Goal: Information Seeking & Learning: Learn about a topic

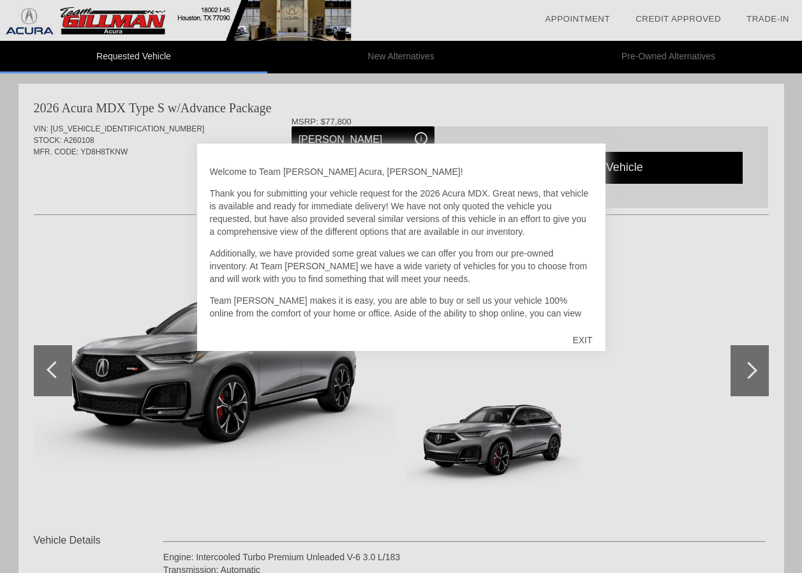
click at [576, 309] on p "Team [PERSON_NAME] makes it is easy, you are able to buy or sell us your vehicl…" at bounding box center [401, 326] width 383 height 64
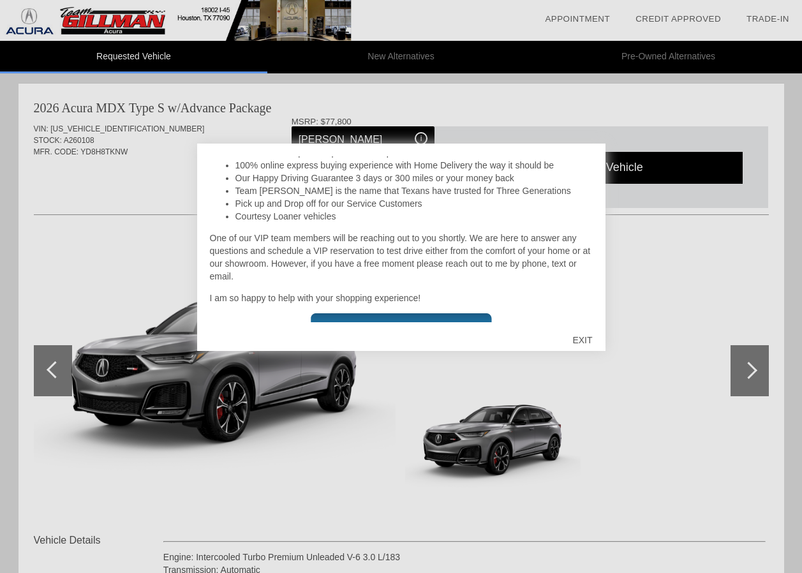
scroll to position [303, 0]
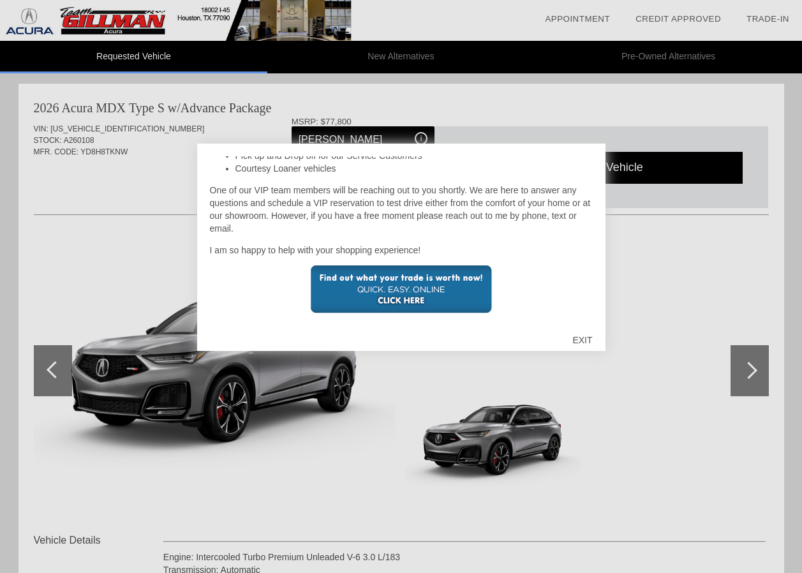
click at [588, 341] on div "EXIT" at bounding box center [581, 340] width 45 height 38
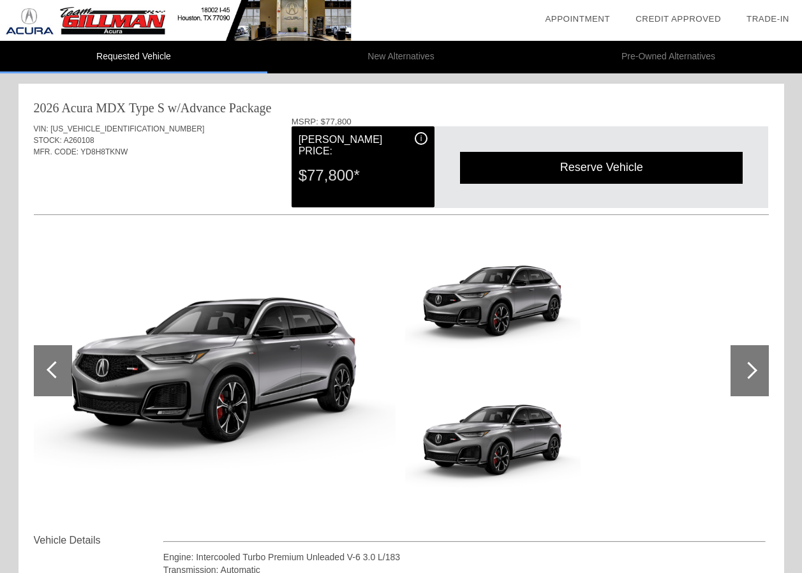
click at [423, 138] on div "i" at bounding box center [421, 138] width 13 height 13
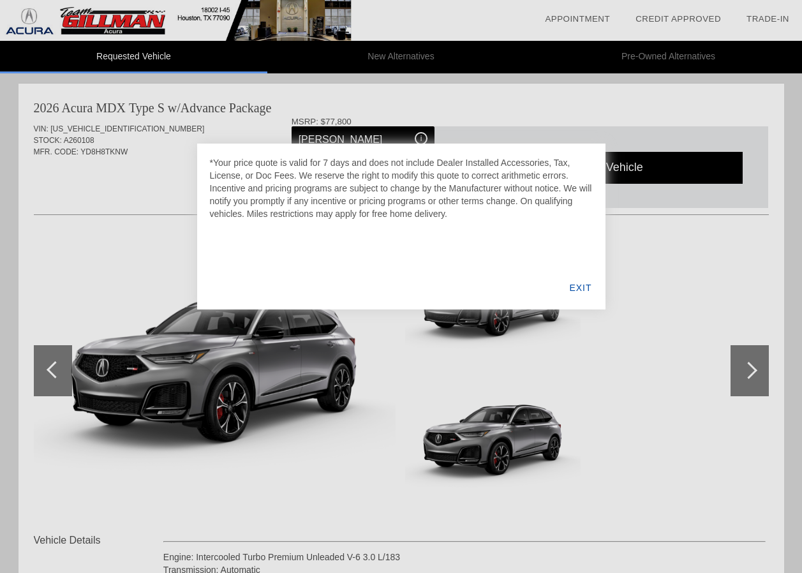
click at [377, 365] on div at bounding box center [401, 286] width 802 height 573
click at [582, 281] on div "EXIT" at bounding box center [579, 287] width 49 height 43
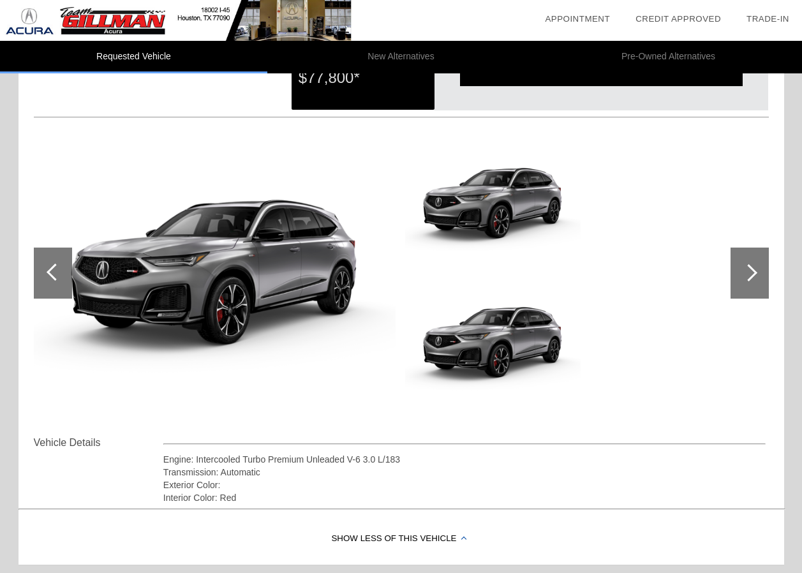
scroll to position [0, 0]
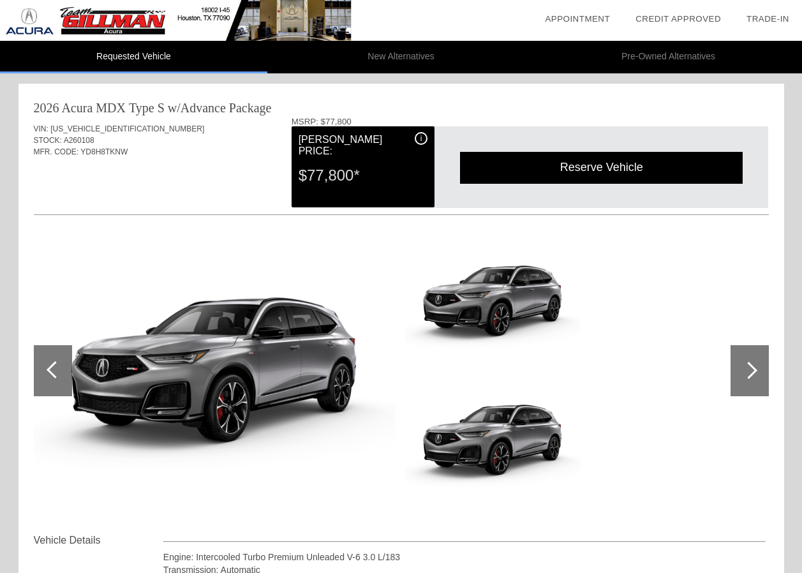
click at [747, 358] on div at bounding box center [749, 370] width 38 height 51
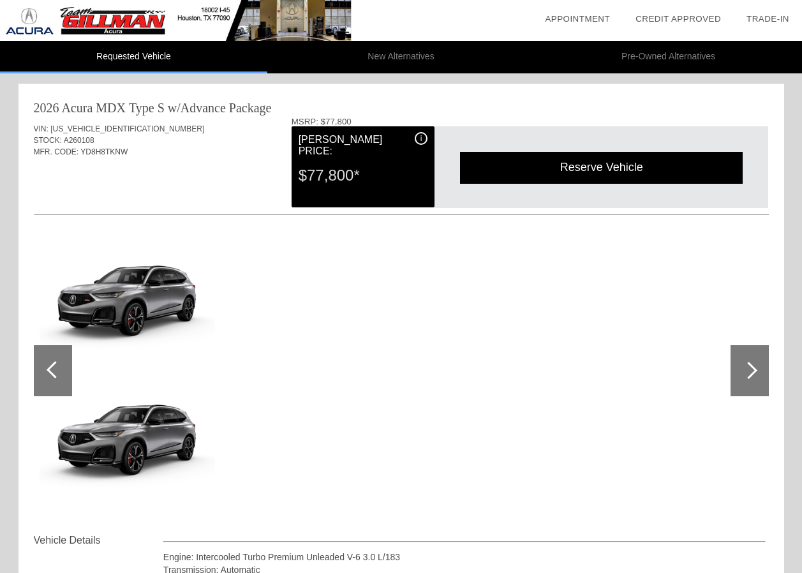
click at [747, 358] on div at bounding box center [749, 370] width 38 height 51
click at [62, 374] on div at bounding box center [53, 370] width 38 height 51
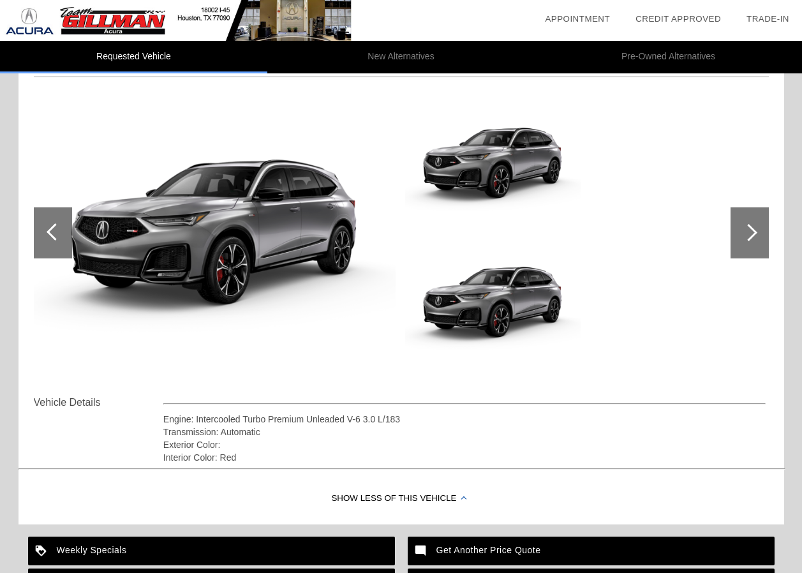
scroll to position [290, 0]
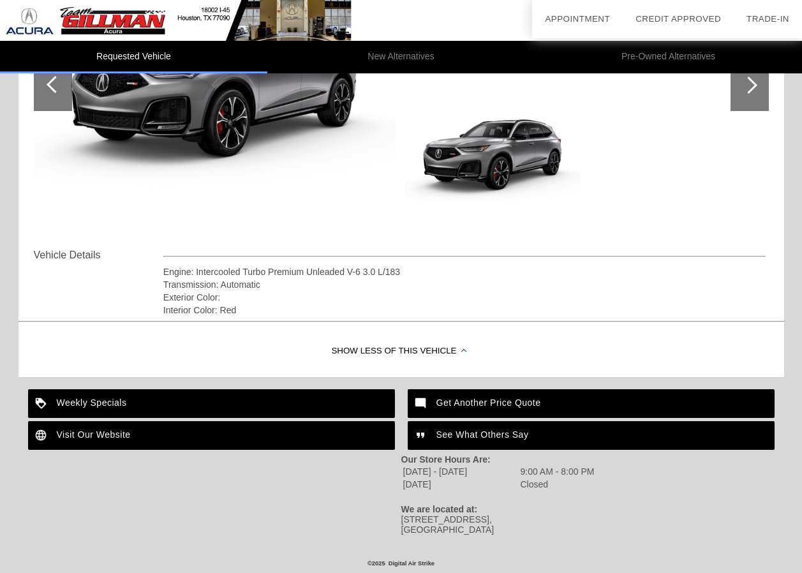
click at [462, 346] on div "Show Less of this Vehicle" at bounding box center [400, 351] width 765 height 51
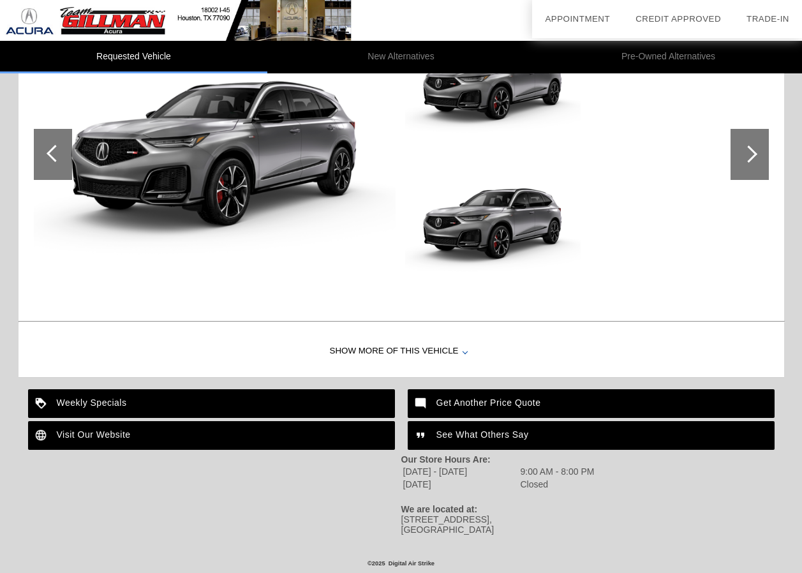
scroll to position [221, 0]
click at [462, 349] on div at bounding box center [464, 351] width 5 height 5
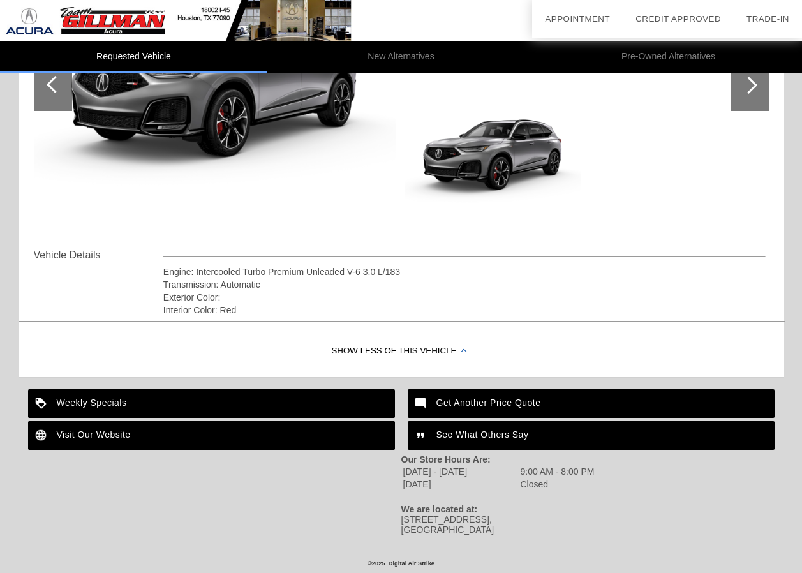
scroll to position [290, 0]
click at [66, 254] on div "Vehicle Details" at bounding box center [98, 254] width 129 height 15
click at [96, 421] on div "Visit Our Website" at bounding box center [211, 435] width 367 height 29
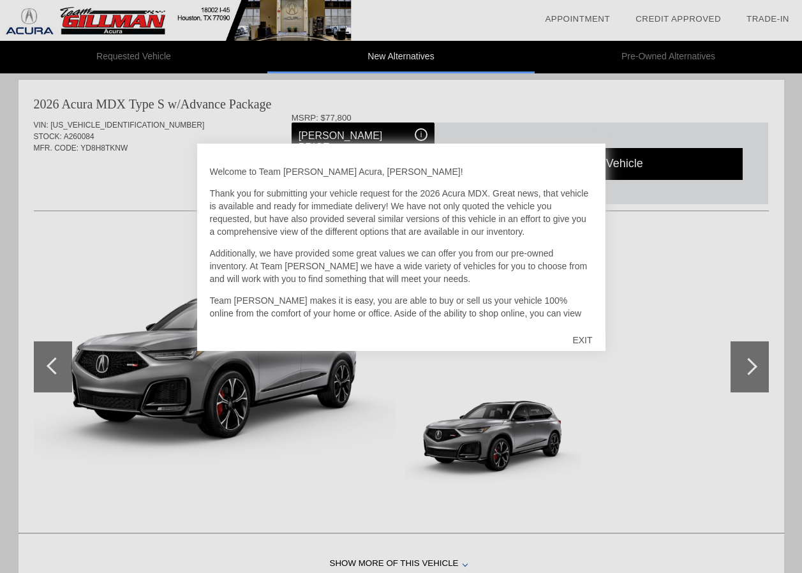
scroll to position [55, 0]
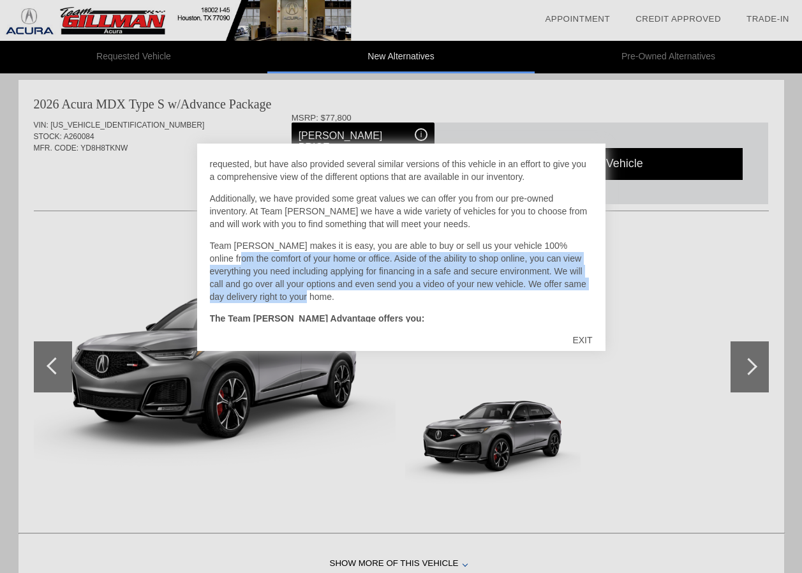
drag, startPoint x: 600, startPoint y: 269, endPoint x: 594, endPoint y: 295, distance: 26.8
click at [594, 295] on div "Welcome to Team [PERSON_NAME] Acura, [PERSON_NAME]! Thank you for submitting yo…" at bounding box center [401, 246] width 408 height 207
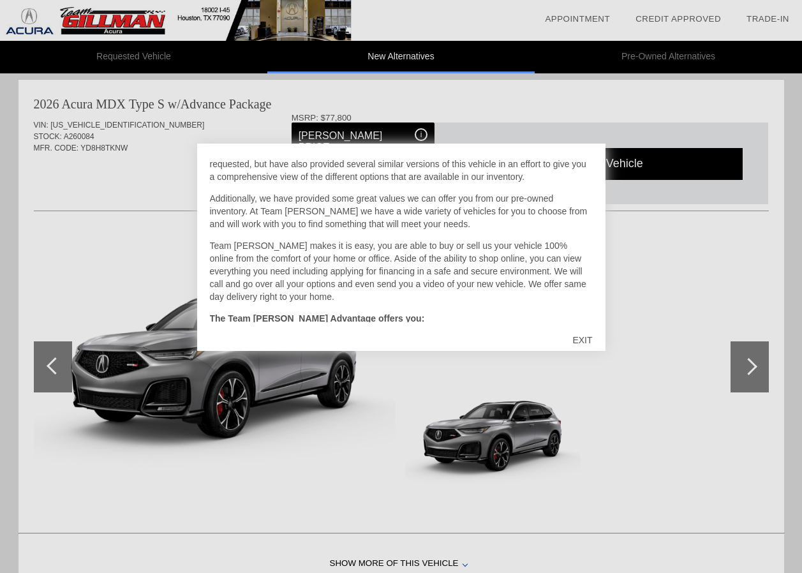
drag, startPoint x: 594, startPoint y: 295, endPoint x: 580, endPoint y: 339, distance: 46.4
click at [580, 339] on div "EXIT" at bounding box center [581, 340] width 45 height 38
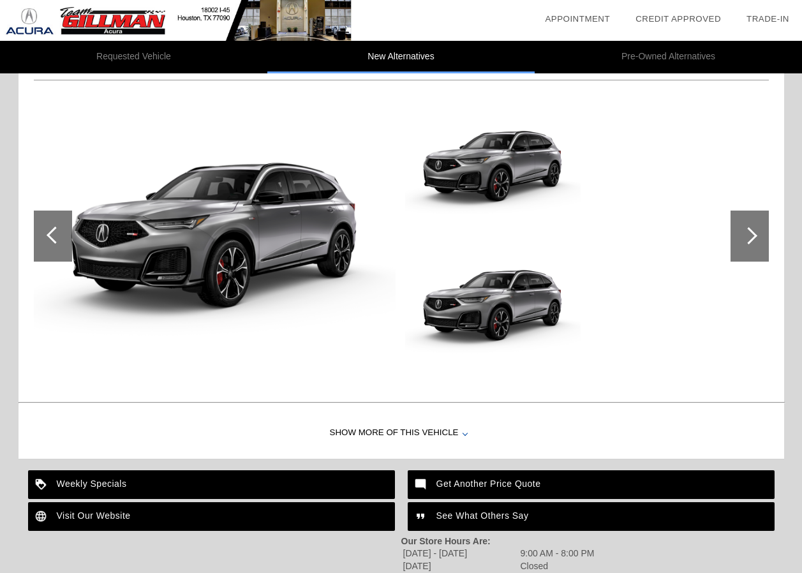
scroll to position [1262, 0]
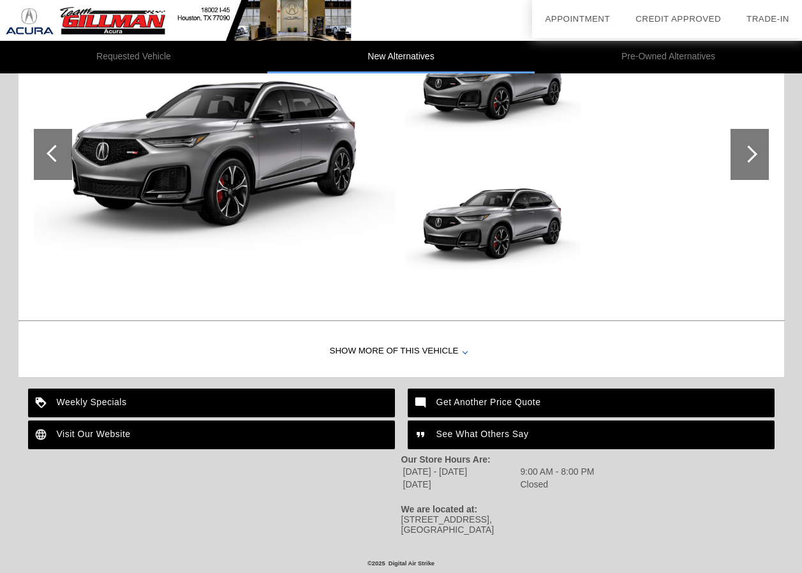
click at [459, 345] on div "Show More of this Vehicle" at bounding box center [400, 351] width 765 height 51
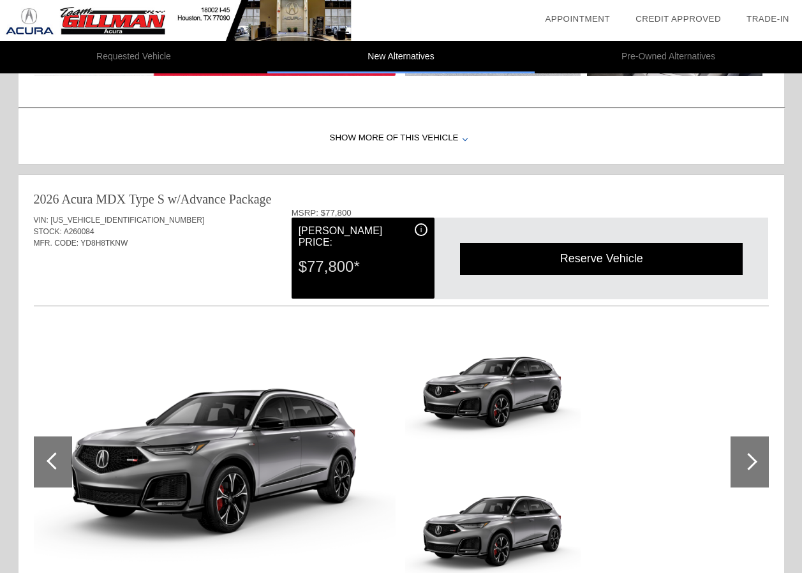
scroll to position [948, 0]
